Goal: Task Accomplishment & Management: Complete application form

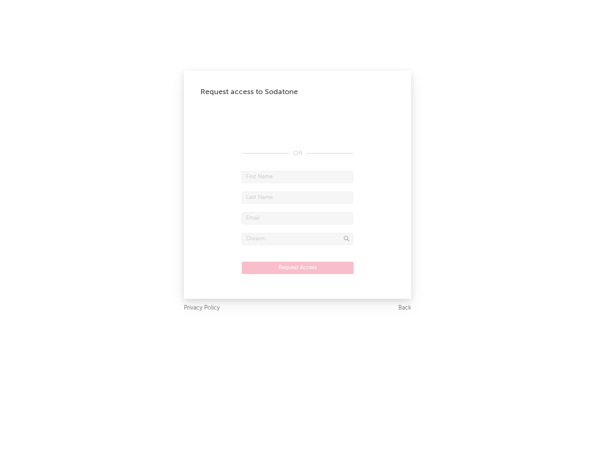
click at [297, 177] on input "text" at bounding box center [297, 177] width 111 height 12
type input "[PERSON_NAME]"
click at [297, 197] on input "text" at bounding box center [297, 198] width 111 height 12
type input "[PERSON_NAME]"
click at [297, 218] on input "text" at bounding box center [297, 218] width 111 height 12
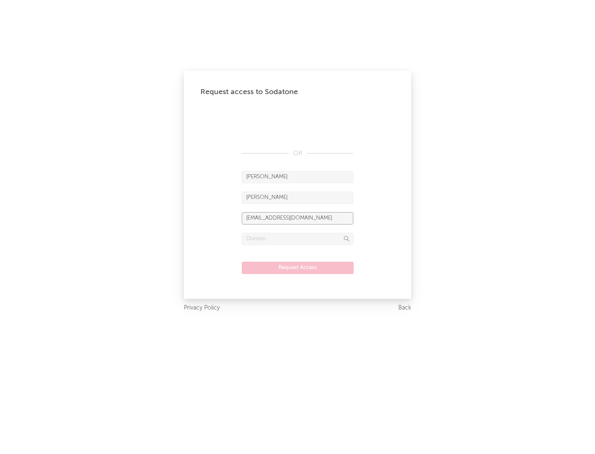
type input "[EMAIL_ADDRESS][DOMAIN_NAME]"
click at [297, 239] on input "text" at bounding box center [297, 239] width 111 height 12
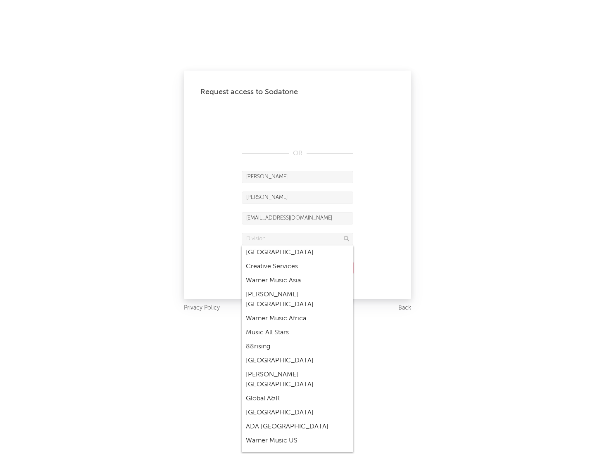
click at [297, 326] on div "Music All Stars" at bounding box center [297, 333] width 111 height 14
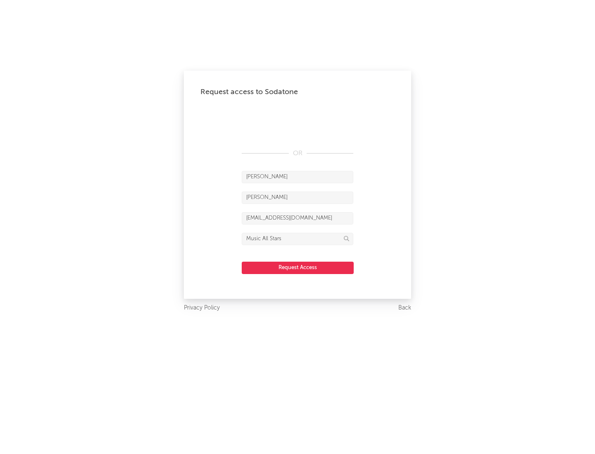
type input "Music All Stars"
click at [297, 268] on button "Request Access" at bounding box center [298, 268] width 112 height 12
